Goal: Transaction & Acquisition: Subscribe to service/newsletter

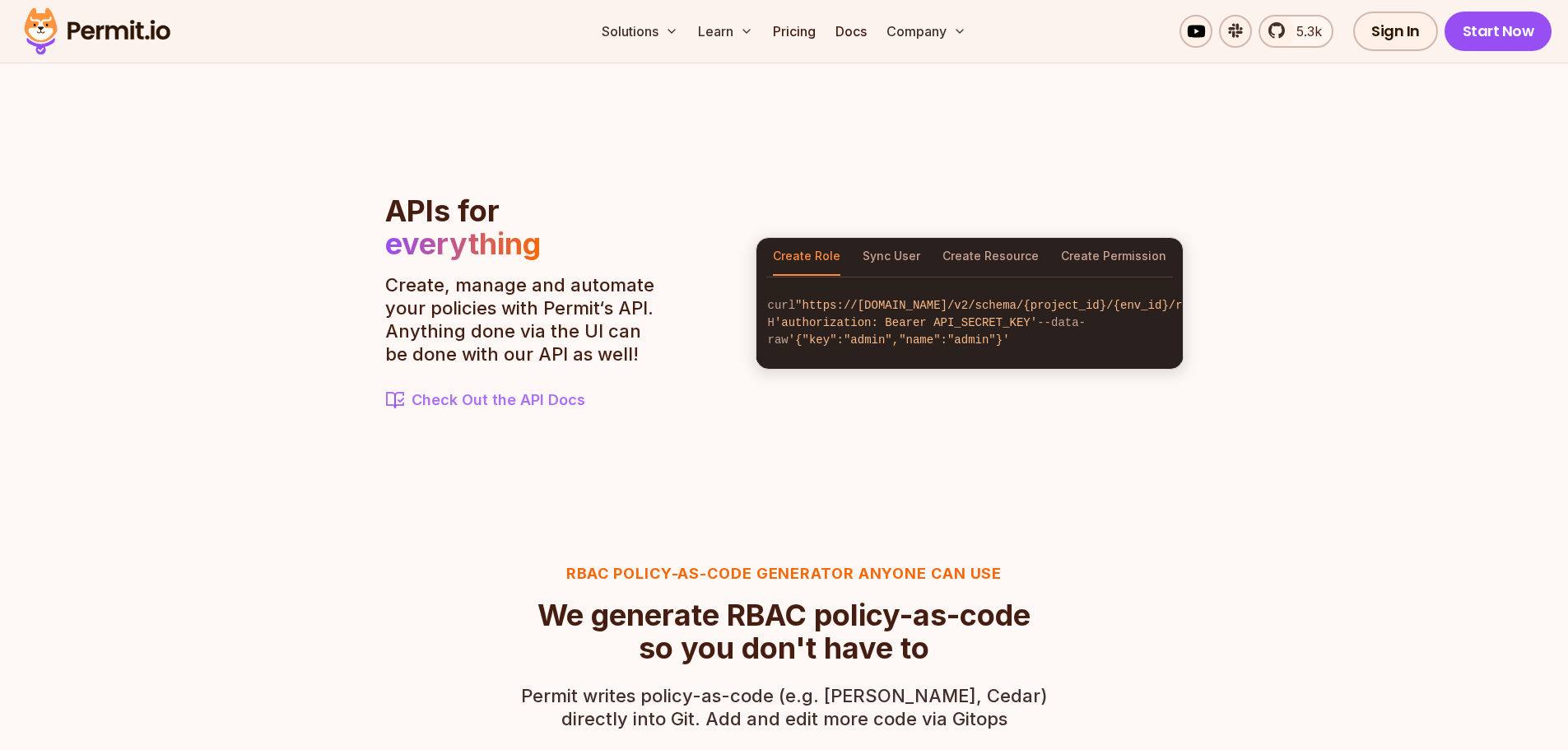
scroll to position [2221, 0]
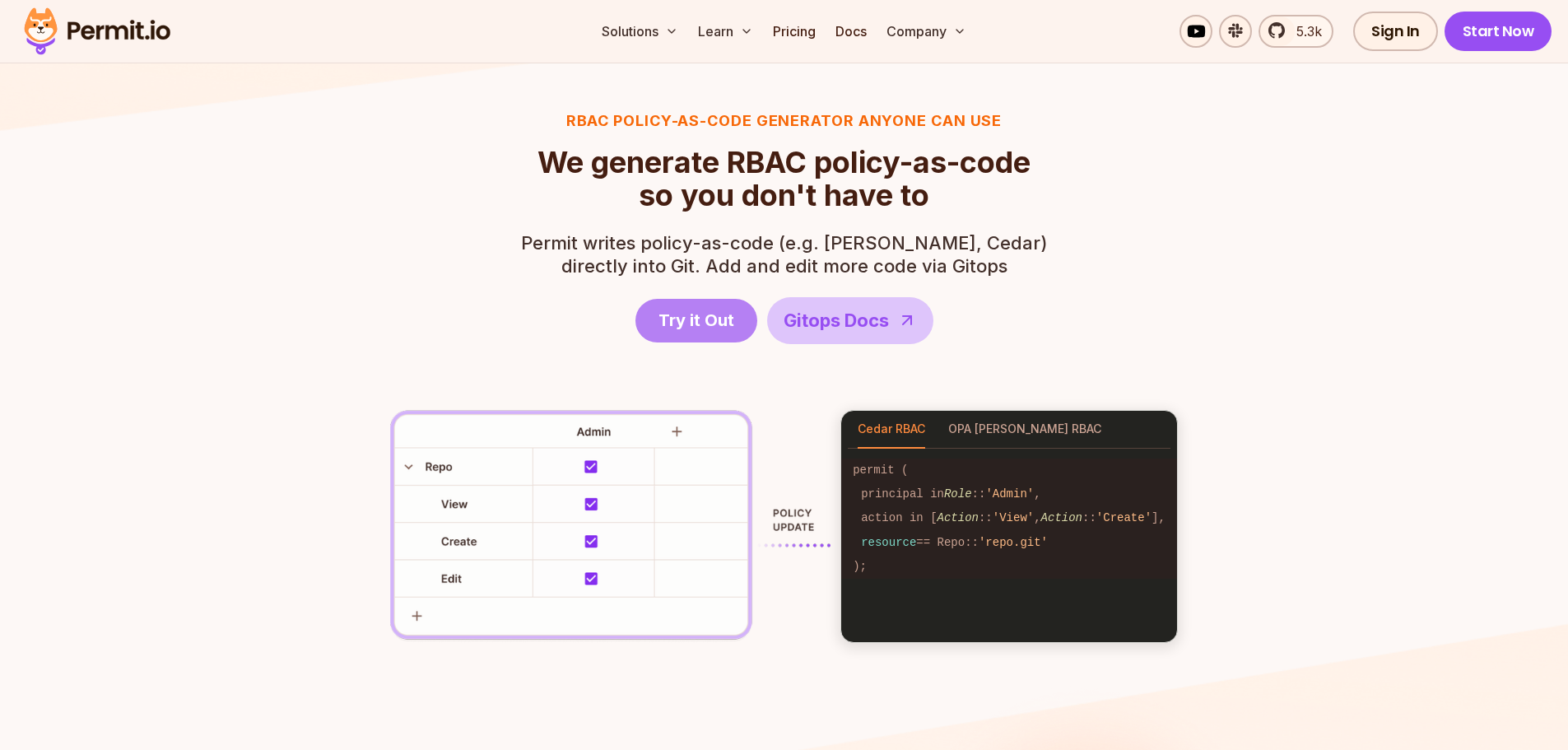
click at [704, 330] on span "Try it Out" at bounding box center [697, 320] width 76 height 23
click at [808, 29] on link "Pricing" at bounding box center [794, 31] width 56 height 33
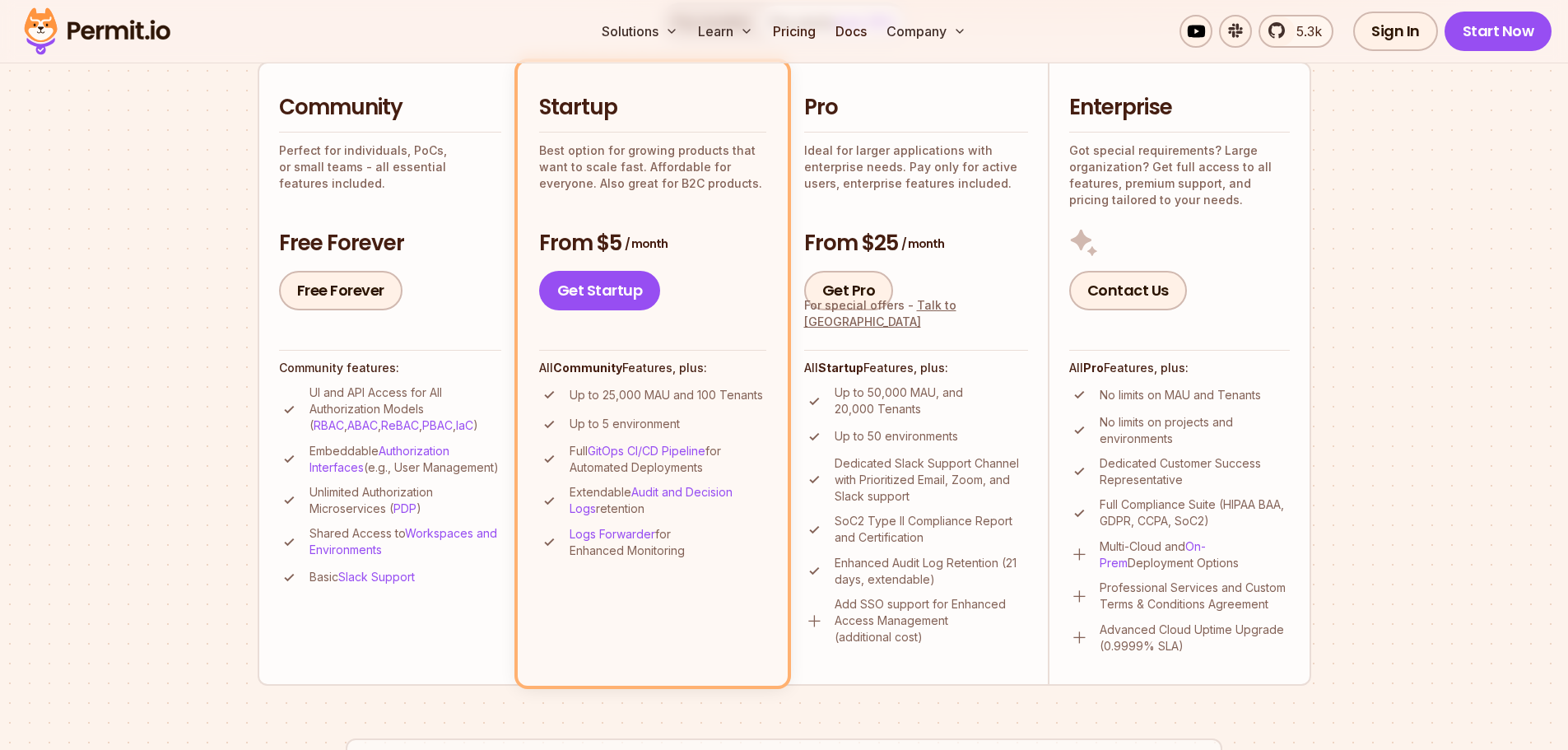
scroll to position [411, 0]
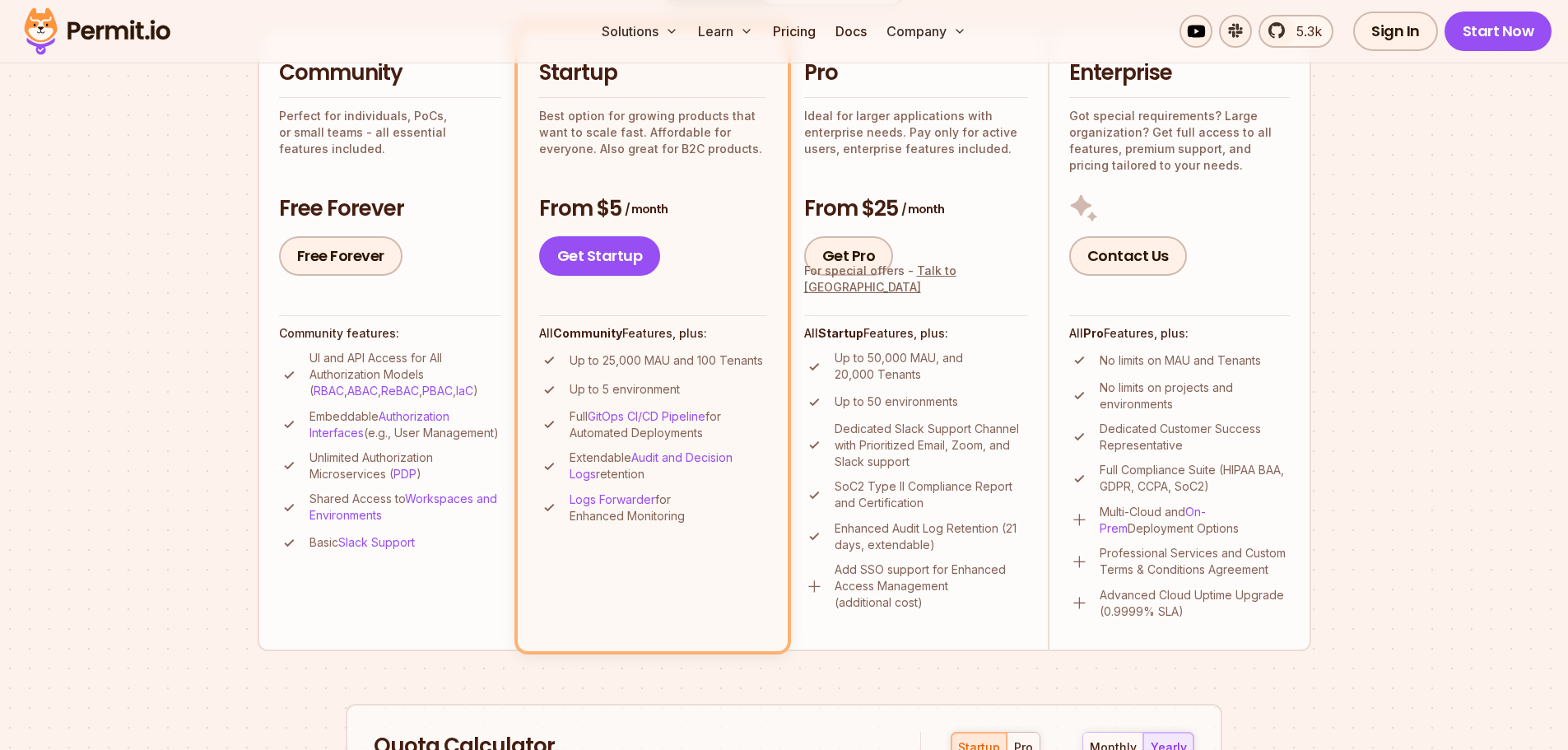
click at [418, 168] on div "Community Perfect for individuals, PoCs, or small teams - all essential feature…" at bounding box center [390, 167] width 222 height 217
click at [355, 271] on link "Free Forever" at bounding box center [341, 256] width 124 height 40
click at [860, 43] on link "Docs" at bounding box center [851, 31] width 44 height 33
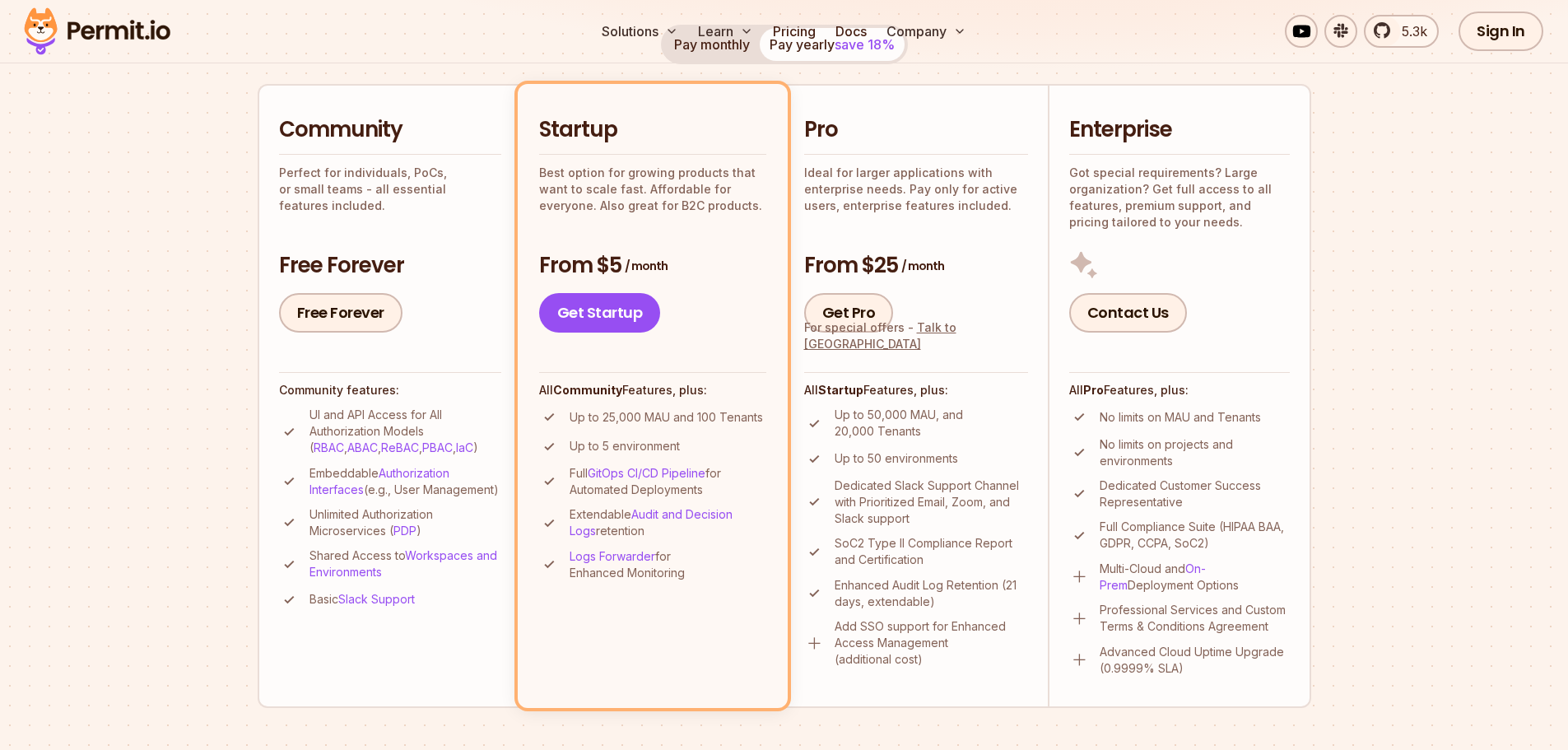
scroll to position [0, 0]
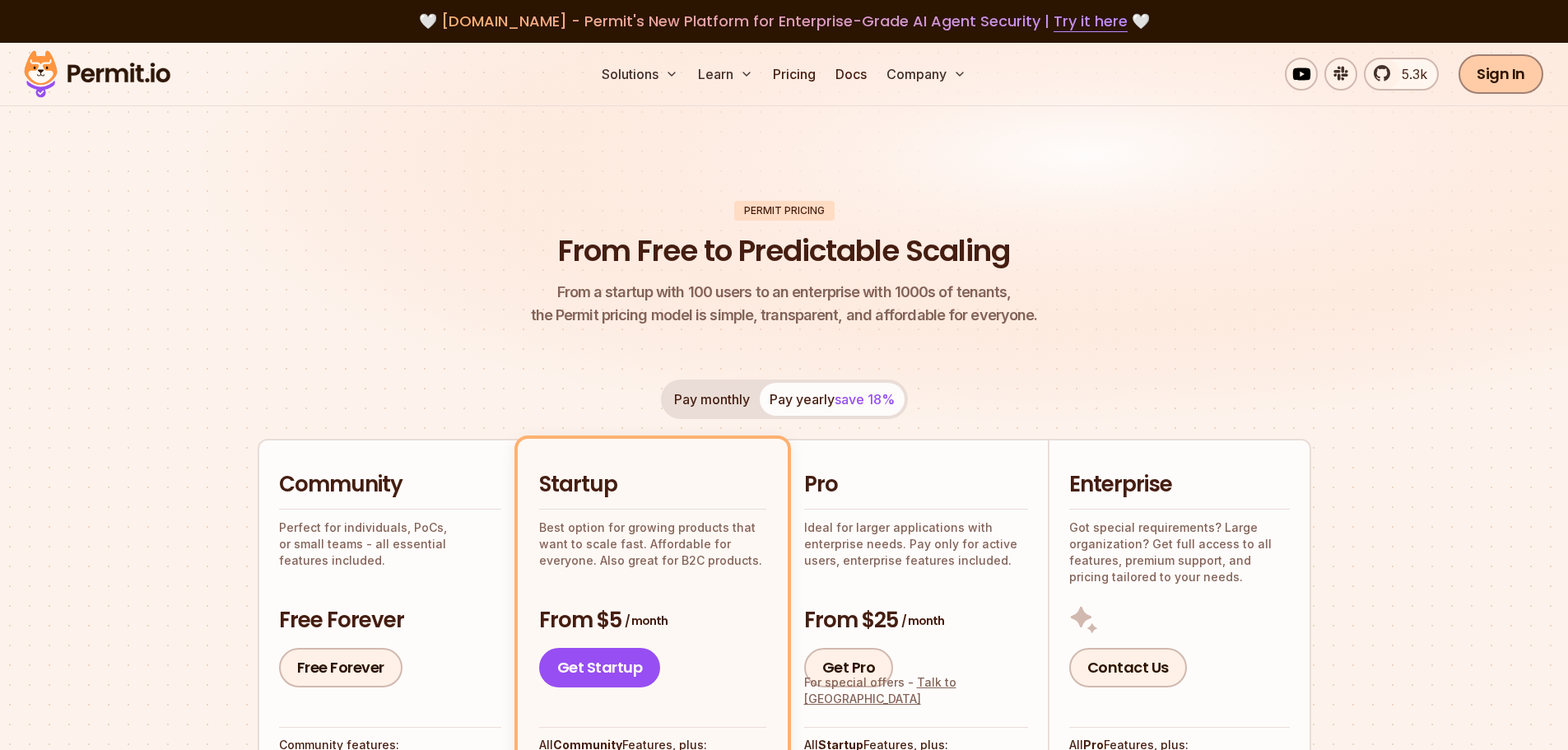
click at [1491, 73] on link "Sign In" at bounding box center [1501, 74] width 85 height 40
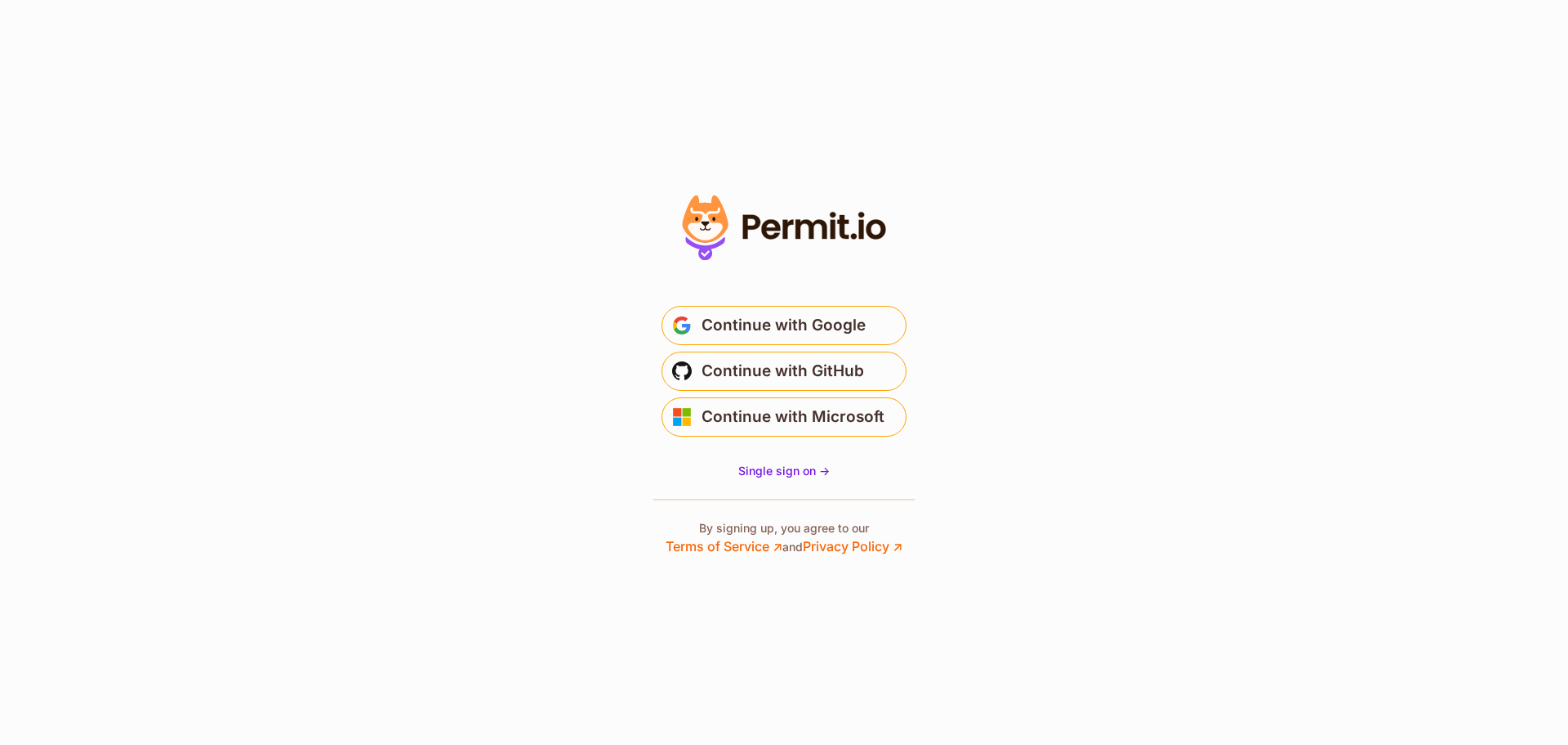
drag, startPoint x: 1367, startPoint y: 32, endPoint x: 1280, endPoint y: 7, distance: 90.5
click at [790, 471] on span "Single sign on ->" at bounding box center [784, 470] width 92 height 14
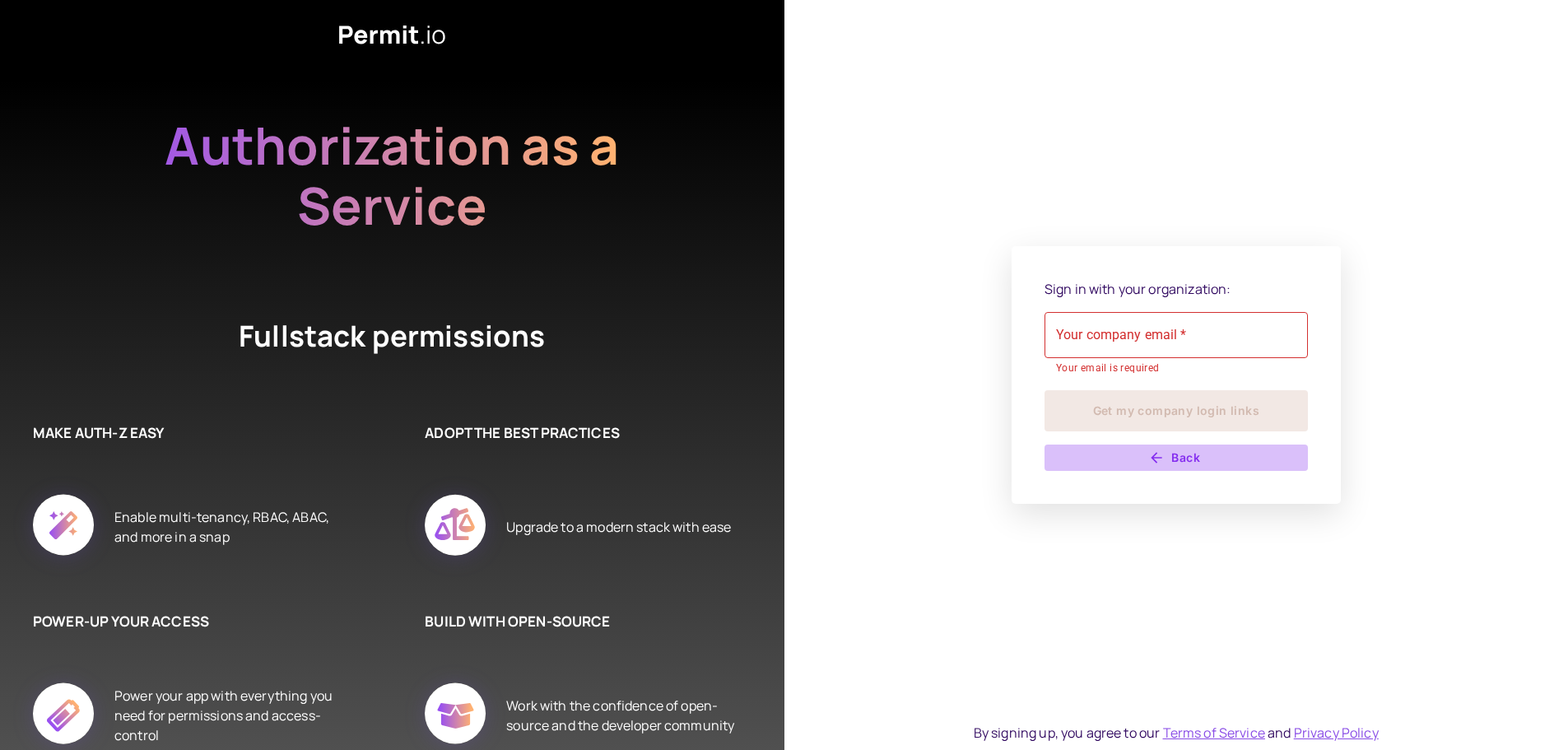
click at [1173, 448] on button "Back" at bounding box center [1176, 457] width 264 height 26
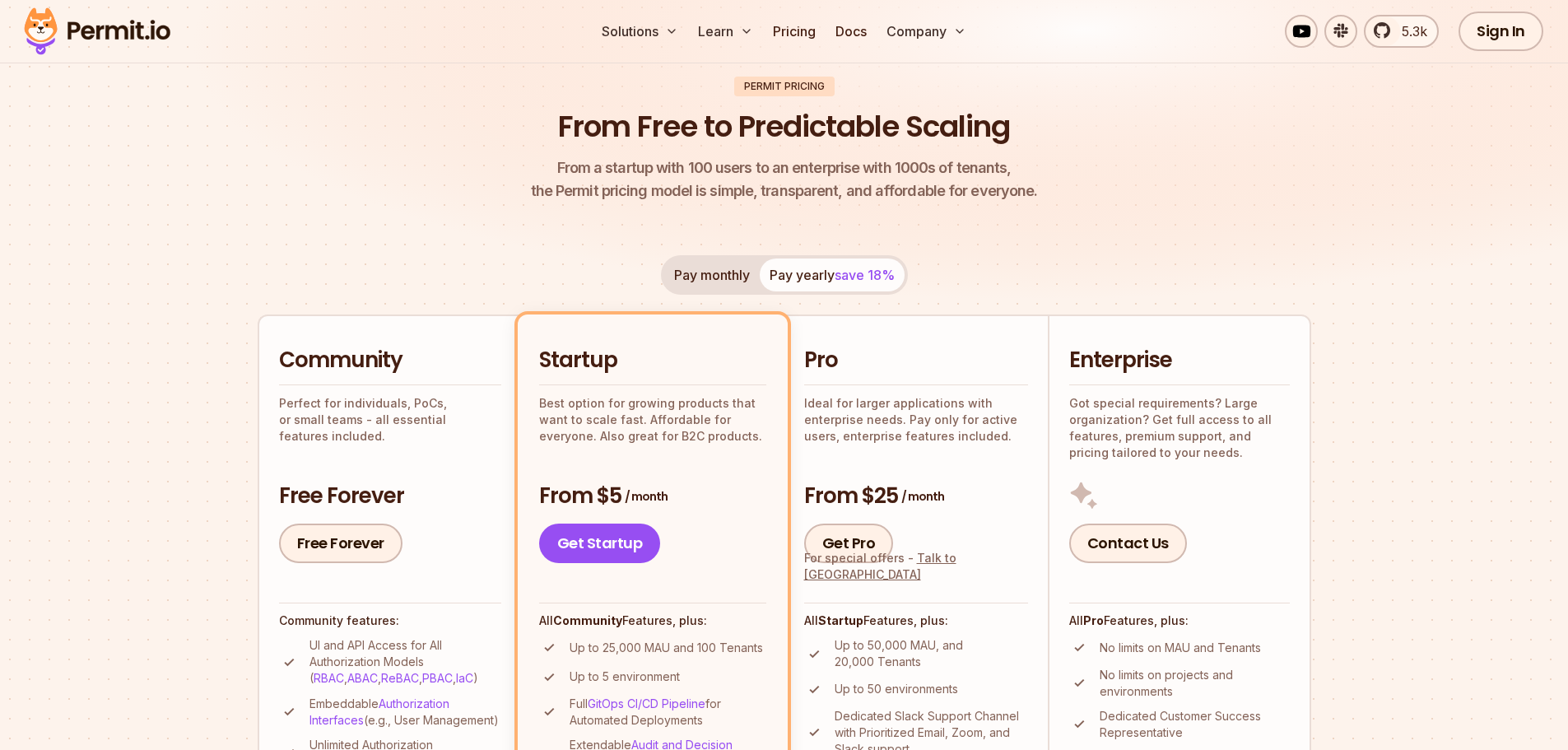
scroll to position [164, 0]
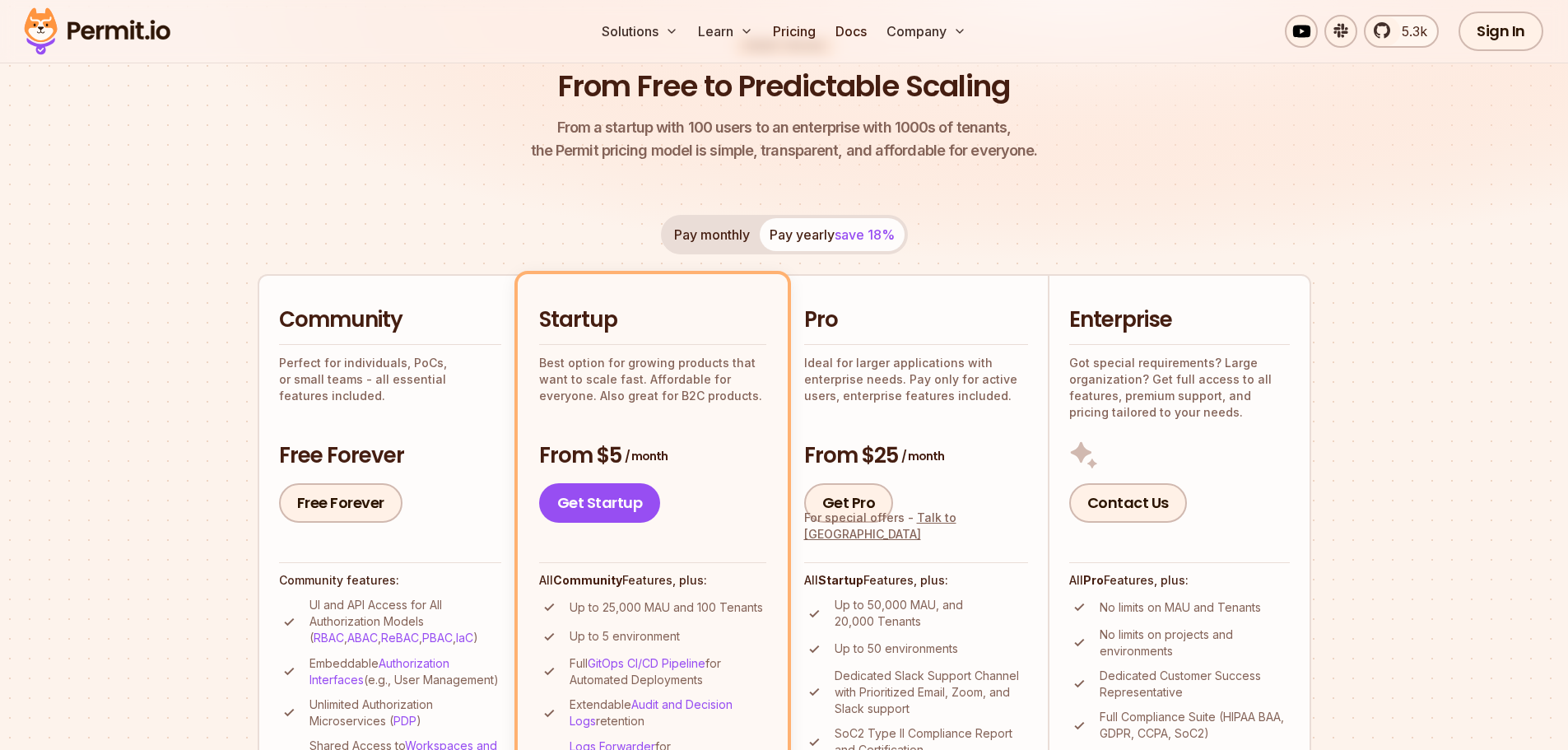
click at [418, 440] on div "Community Perfect for individuals, PoCs, or small teams - all essential feature…" at bounding box center [390, 413] width 222 height 217
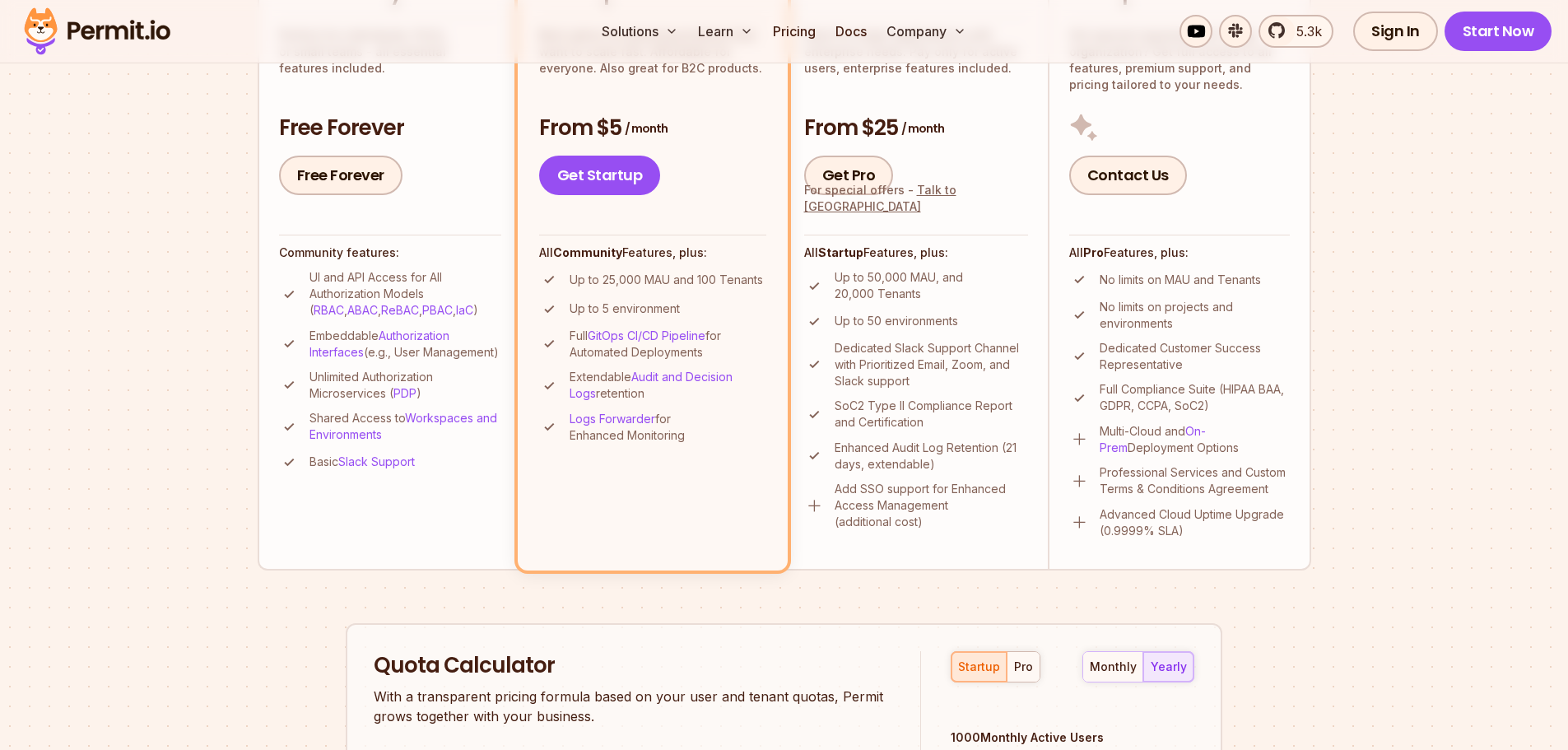
scroll to position [493, 0]
click at [128, 35] on img at bounding box center [97, 31] width 162 height 56
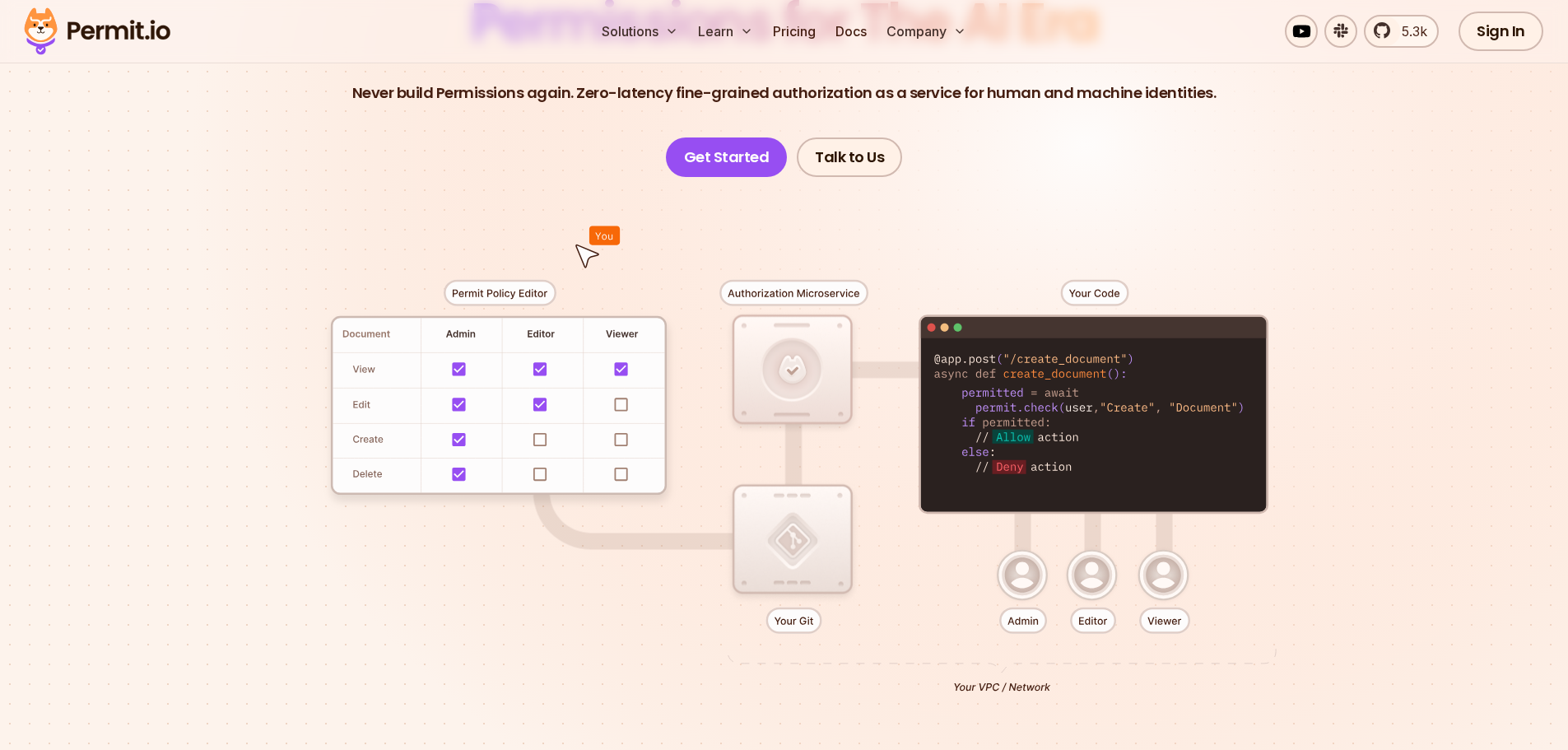
scroll to position [576, 0]
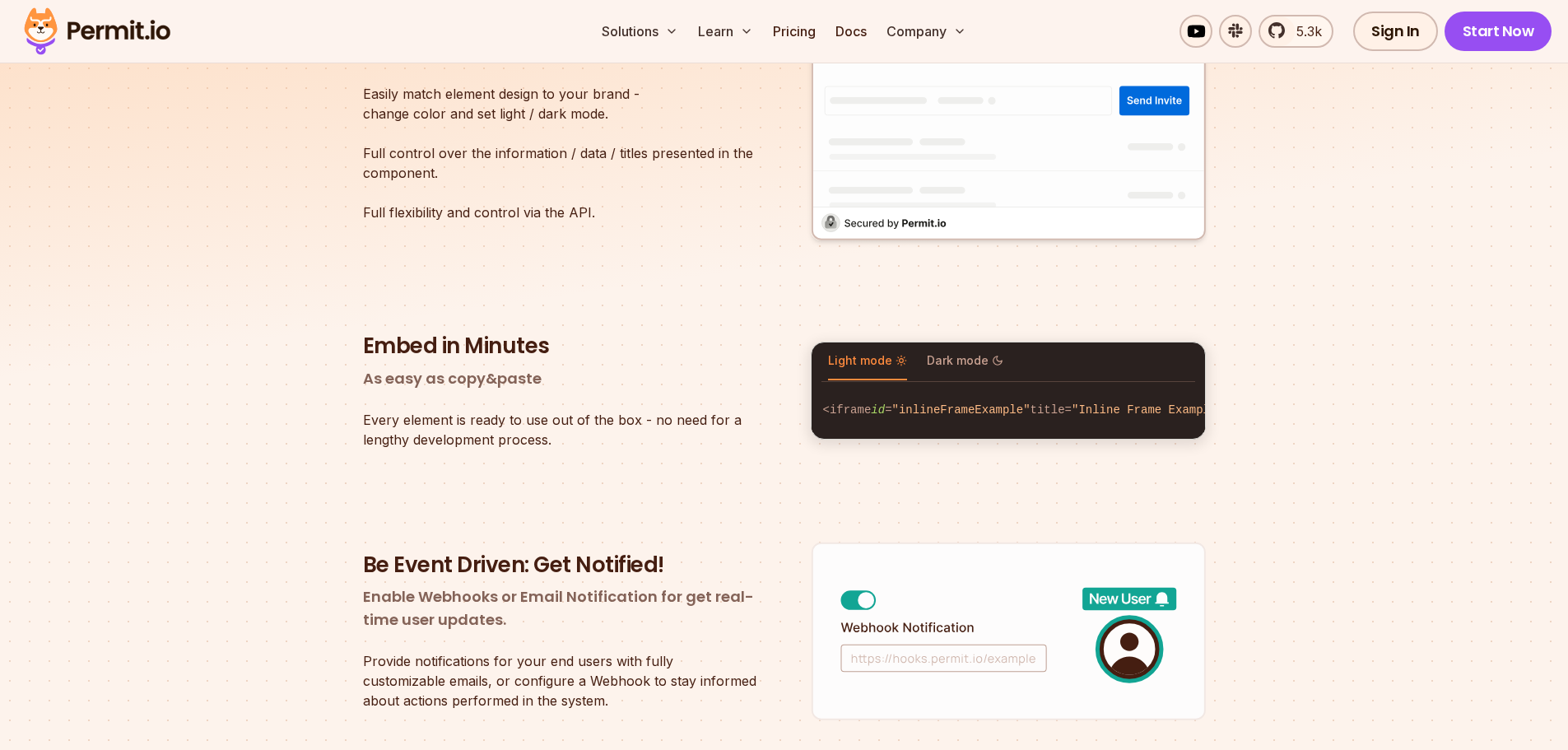
scroll to position [2633, 0]
